Goal: Go to known website: Access a specific website the user already knows

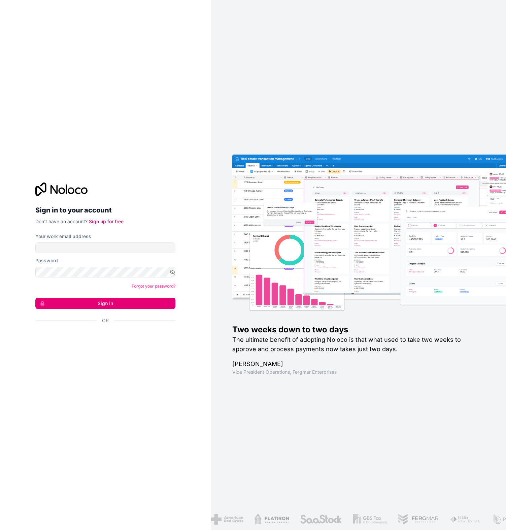
click at [96, 242] on div "Your work email address" at bounding box center [105, 243] width 140 height 20
click at [98, 250] on input "Your work email address" at bounding box center [105, 247] width 140 height 11
drag, startPoint x: 81, startPoint y: 361, endPoint x: 79, endPoint y: 283, distance: 78.8
click at [80, 361] on div "Sign in to your account Don't have an account? Sign up for free Your work email…" at bounding box center [105, 265] width 211 height 530
click at [76, 252] on input "Your work email address" at bounding box center [105, 247] width 140 height 11
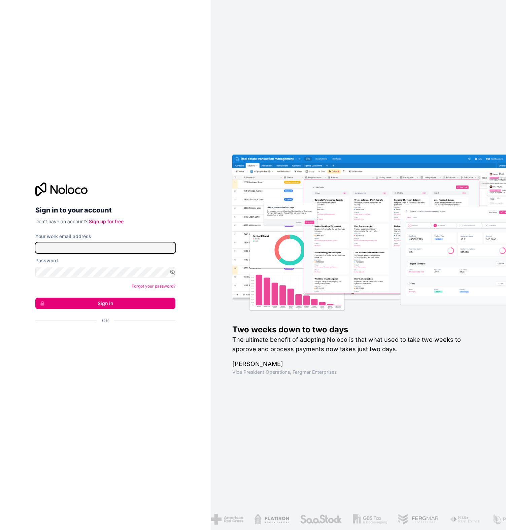
click at [60, 247] on input "Your work email address" at bounding box center [105, 247] width 140 height 11
paste input "**********"
type input "**********"
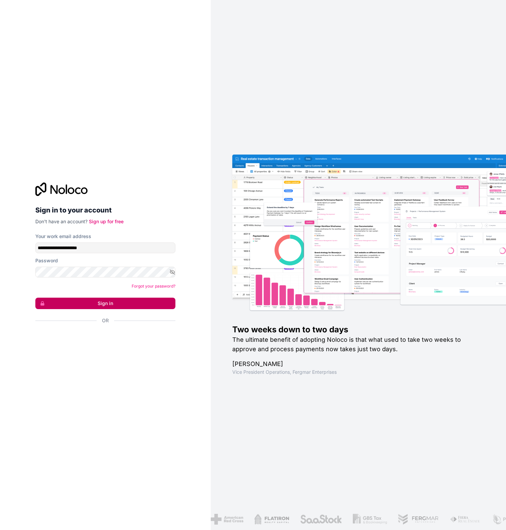
click at [97, 303] on button "Sign in" at bounding box center [105, 303] width 140 height 11
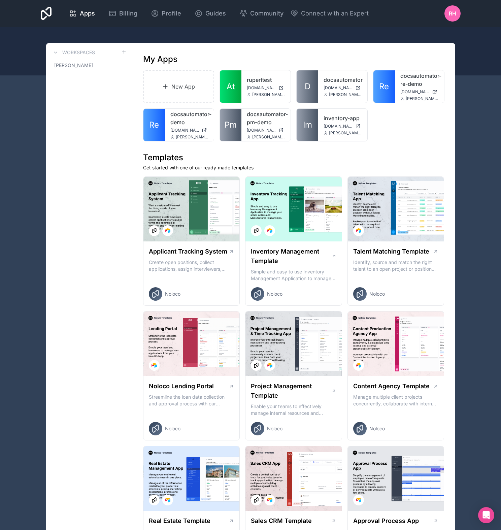
click at [291, 168] on p "Get started with one of our ready-made templates" at bounding box center [293, 167] width 301 height 7
click at [253, 119] on link "docsautomator-pm-demo" at bounding box center [266, 118] width 38 height 16
